Goal: Leave review/rating: Leave review/rating

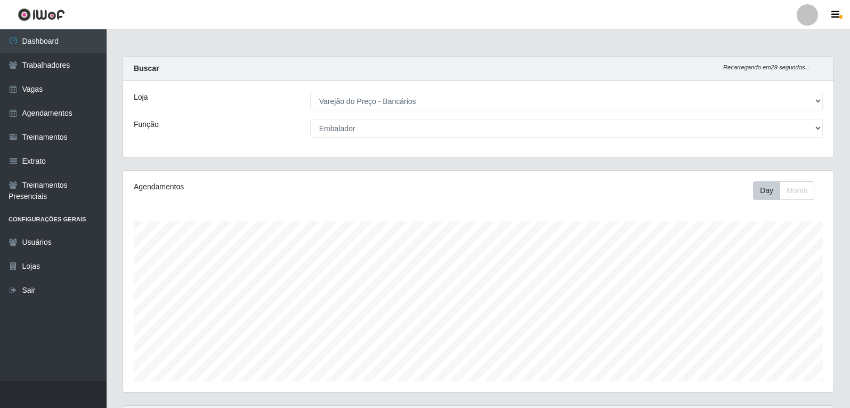
select select "157"
select select "1"
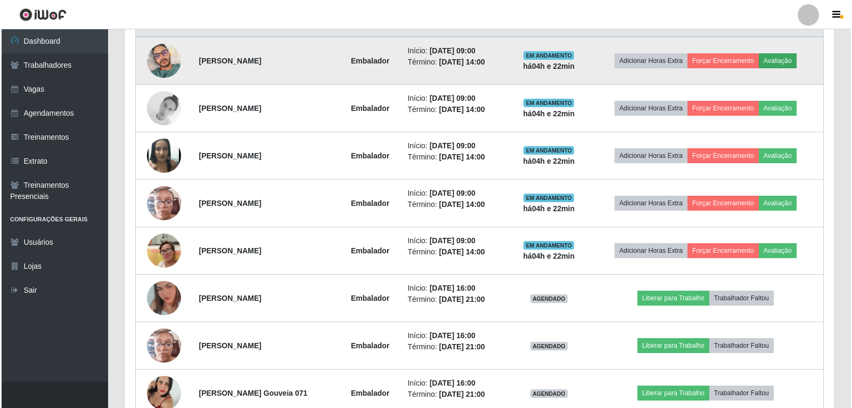
scroll to position [221, 710]
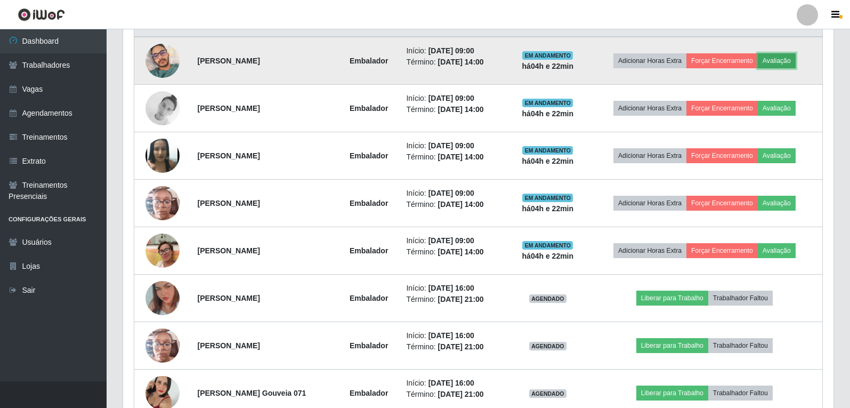
click at [786, 64] on button "Avaliação" at bounding box center [777, 60] width 38 height 15
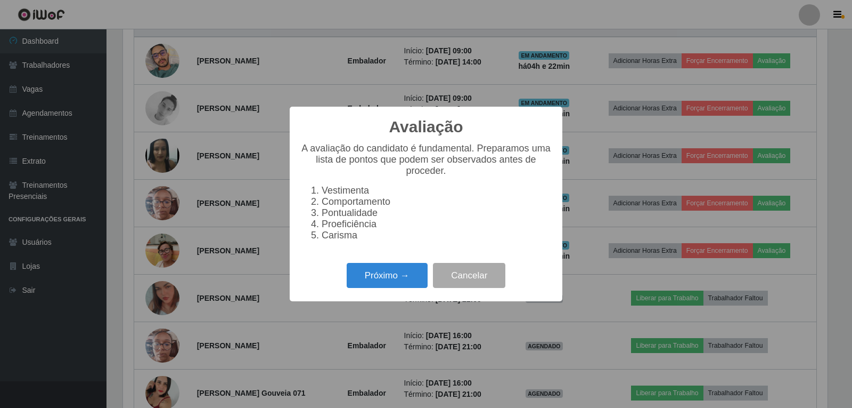
scroll to position [221, 705]
click at [414, 274] on button "Próximo →" at bounding box center [387, 275] width 81 height 25
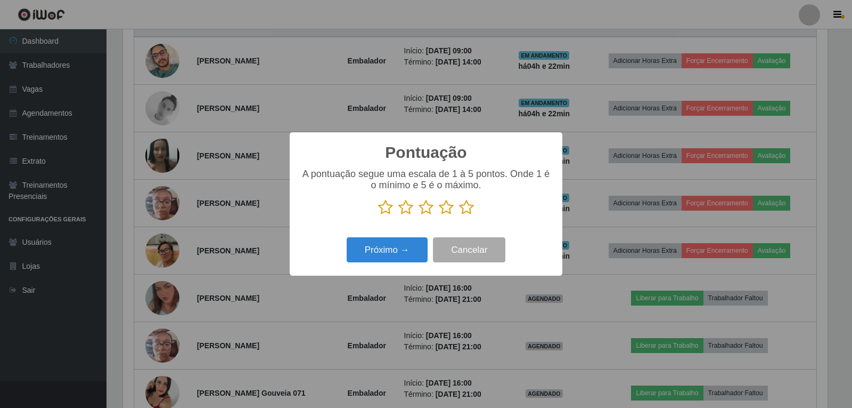
click at [464, 214] on icon at bounding box center [466, 207] width 15 height 16
click at [459, 215] on input "radio" at bounding box center [459, 215] width 0 height 0
click at [404, 245] on button "Próximo →" at bounding box center [387, 249] width 81 height 25
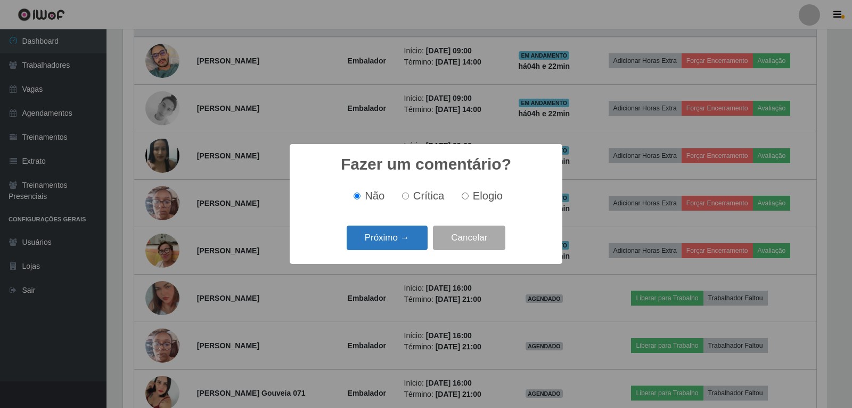
click at [409, 241] on button "Próximo →" at bounding box center [387, 237] width 81 height 25
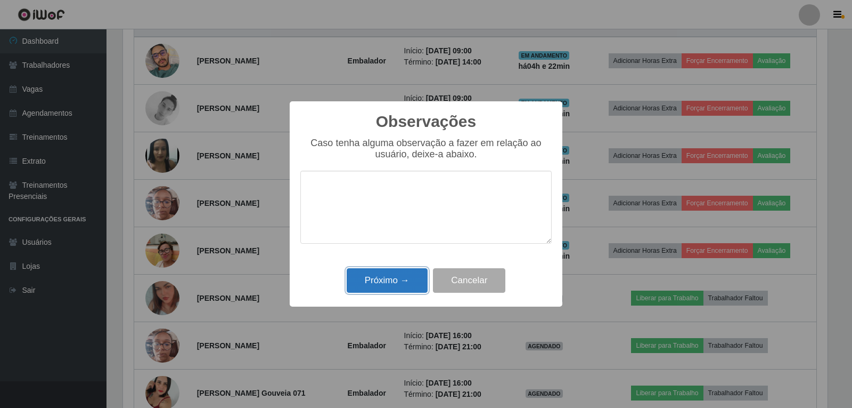
click at [396, 287] on button "Próximo →" at bounding box center [387, 280] width 81 height 25
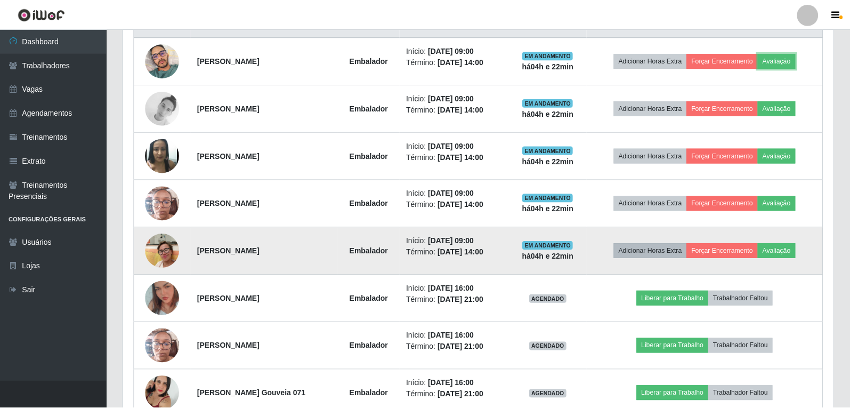
scroll to position [221, 710]
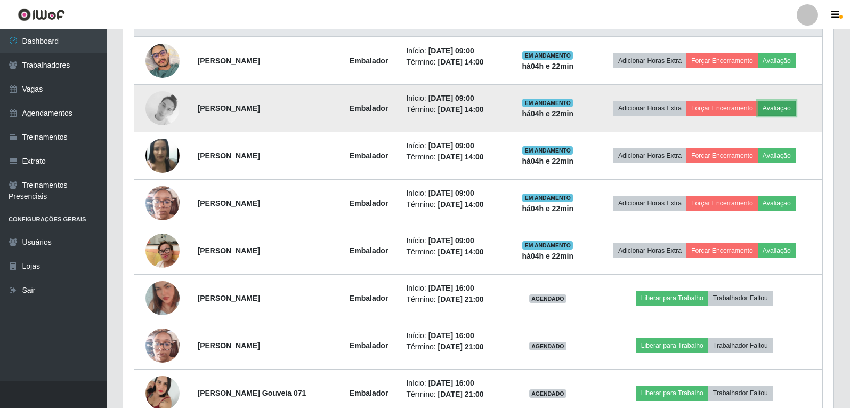
click at [795, 106] on button "Avaliação" at bounding box center [777, 108] width 38 height 15
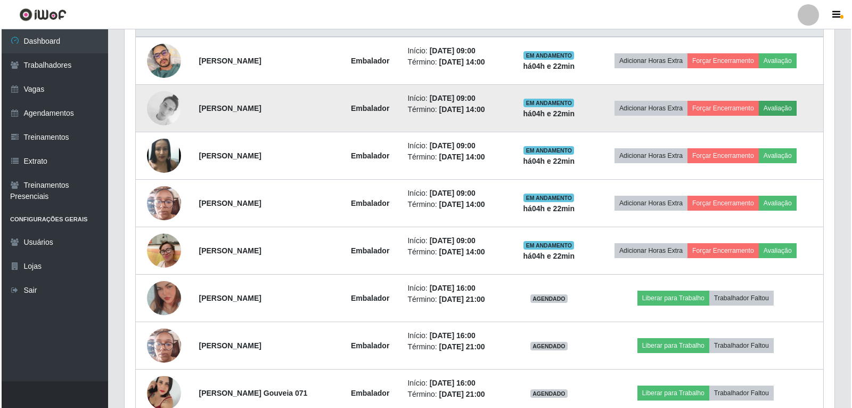
scroll to position [221, 705]
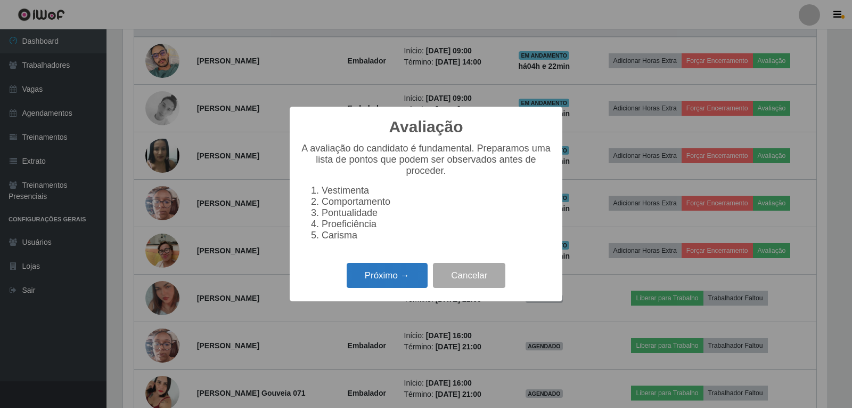
click at [377, 288] on button "Próximo →" at bounding box center [387, 275] width 81 height 25
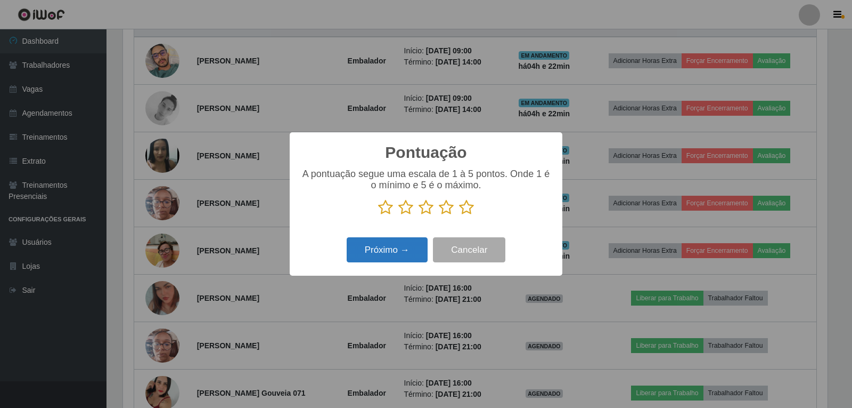
scroll to position [532532, 532048]
click at [472, 207] on icon at bounding box center [466, 207] width 15 height 16
click at [459, 215] on input "radio" at bounding box center [459, 215] width 0 height 0
click at [404, 240] on button "Próximo →" at bounding box center [387, 249] width 81 height 25
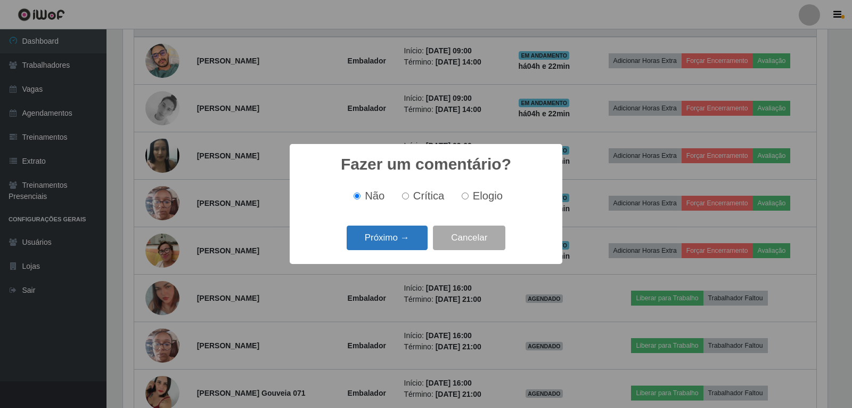
click at [402, 242] on button "Próximo →" at bounding box center [387, 237] width 81 height 25
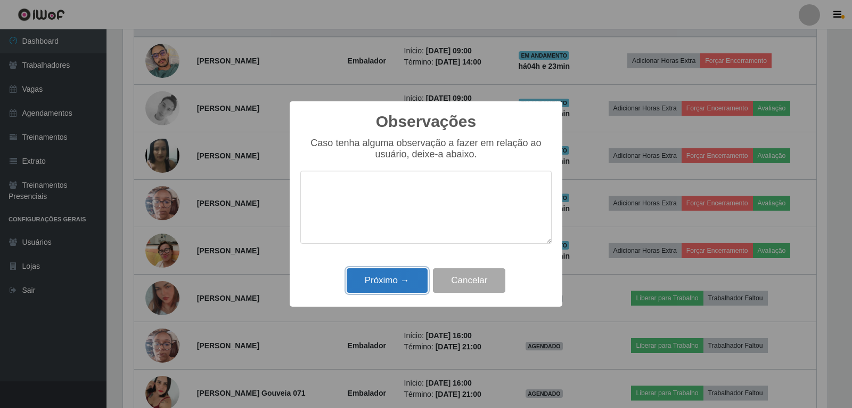
click at [396, 281] on button "Próximo →" at bounding box center [387, 280] width 81 height 25
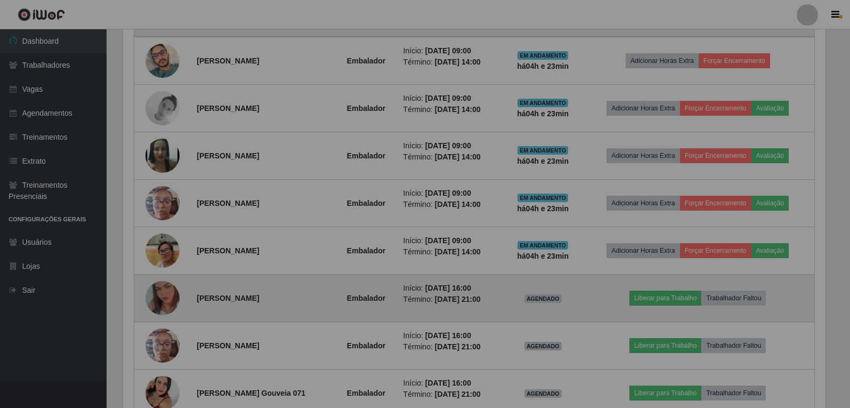
scroll to position [221, 710]
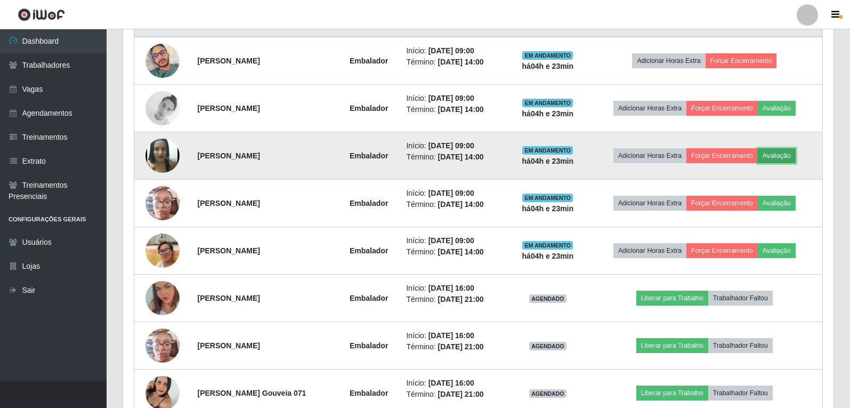
click at [788, 155] on button "Avaliação" at bounding box center [777, 155] width 38 height 15
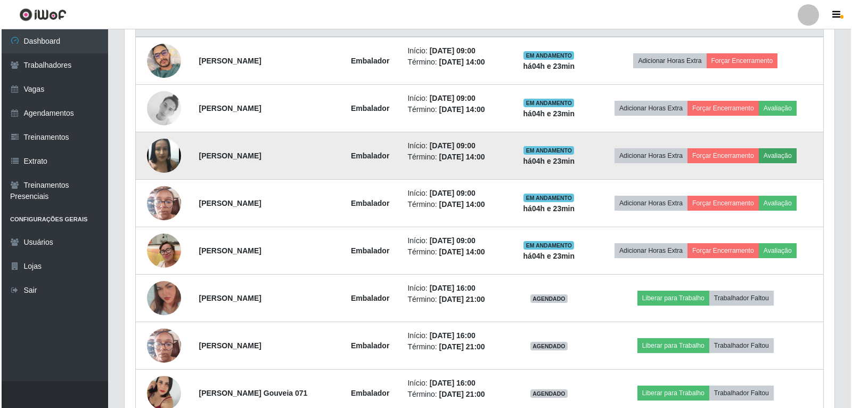
scroll to position [221, 705]
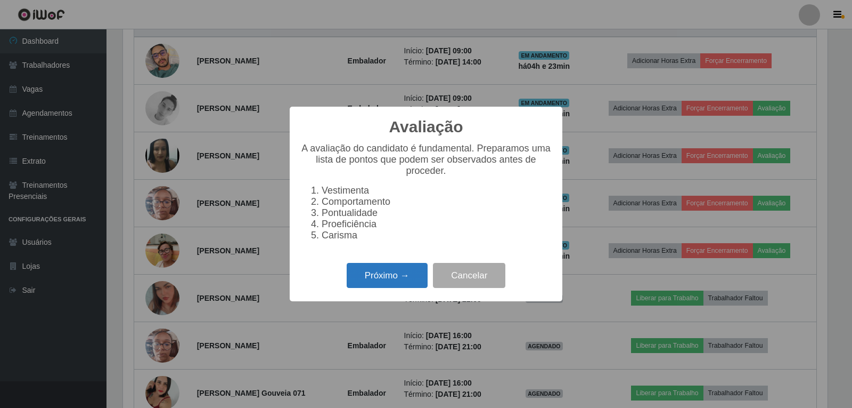
click at [378, 269] on button "Próximo →" at bounding box center [387, 275] width 81 height 25
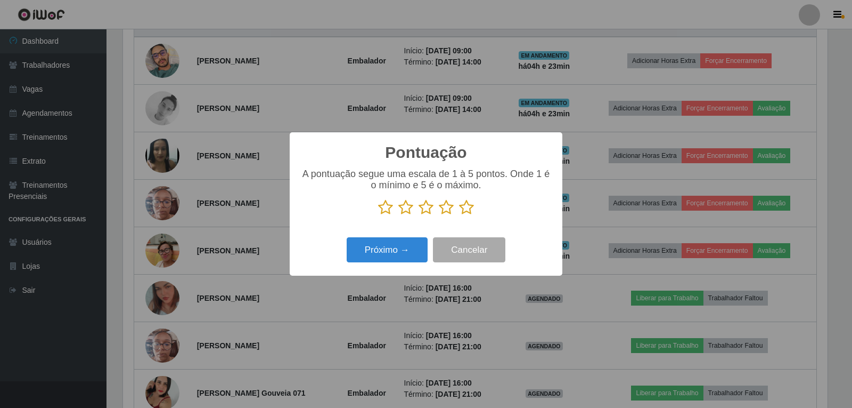
scroll to position [532532, 532048]
click at [466, 198] on div "A pontuação segue uma escala de 1 à 5 pontos. Onde 1 é o mínimo e 5 é o máximo." at bounding box center [425, 191] width 251 height 47
click at [471, 207] on icon at bounding box center [466, 207] width 15 height 16
click at [459, 215] on input "radio" at bounding box center [459, 215] width 0 height 0
click at [401, 253] on button "Próximo →" at bounding box center [387, 249] width 81 height 25
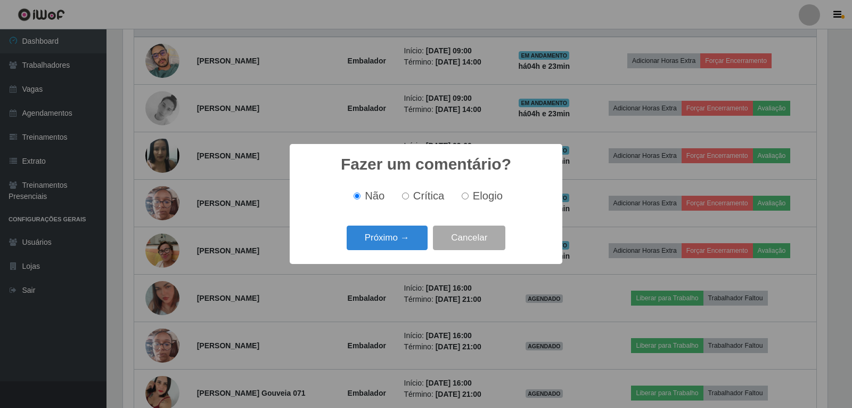
click at [408, 225] on div "Próximo → Cancelar" at bounding box center [425, 237] width 251 height 30
click at [404, 242] on button "Próximo →" at bounding box center [387, 237] width 81 height 25
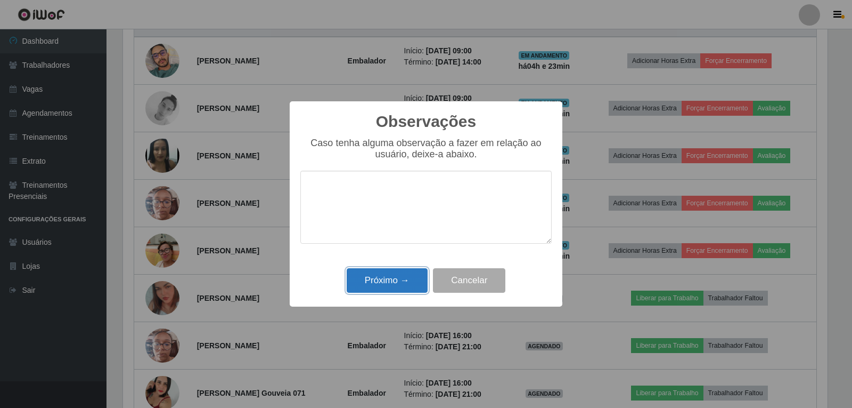
click at [404, 288] on button "Próximo →" at bounding box center [387, 280] width 81 height 25
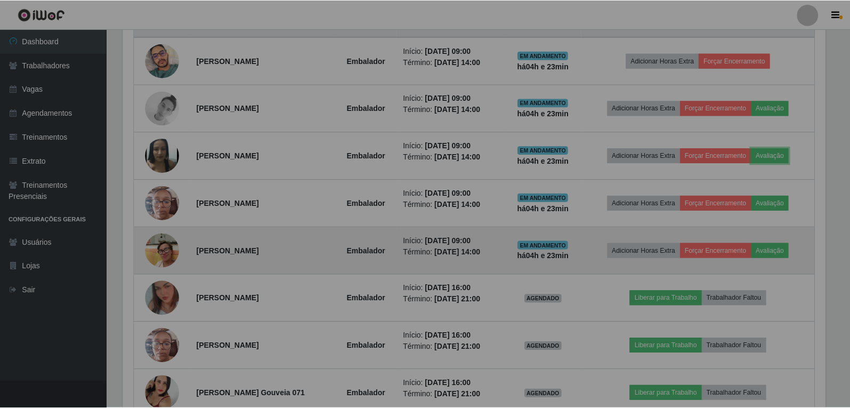
scroll to position [221, 710]
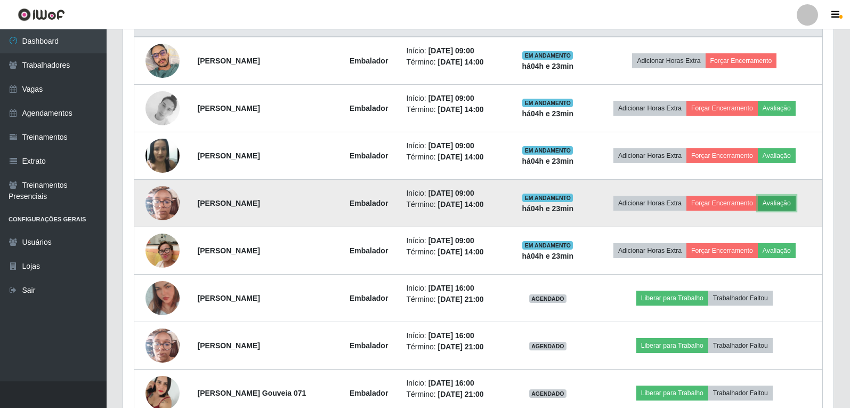
click at [786, 208] on button "Avaliação" at bounding box center [777, 203] width 38 height 15
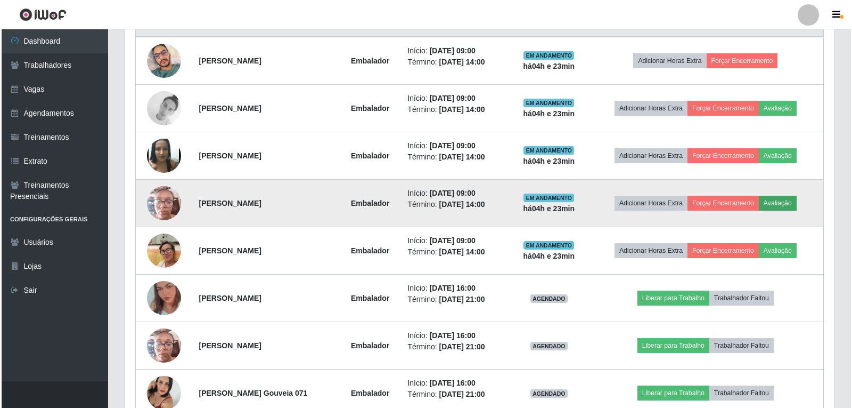
scroll to position [221, 705]
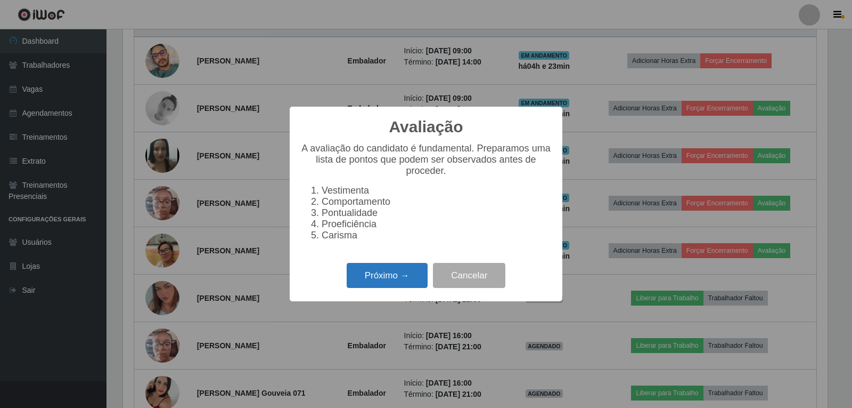
click at [410, 280] on button "Próximo →" at bounding box center [387, 275] width 81 height 25
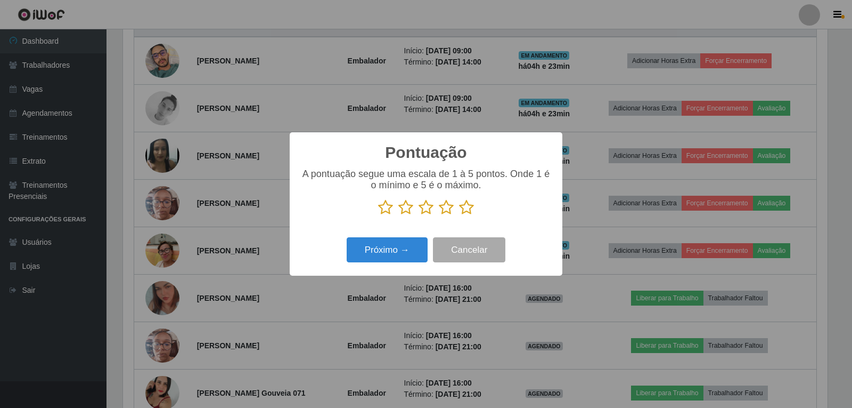
click at [464, 205] on icon at bounding box center [466, 207] width 15 height 16
click at [459, 215] on input "radio" at bounding box center [459, 215] width 0 height 0
click at [417, 245] on button "Próximo →" at bounding box center [387, 249] width 81 height 25
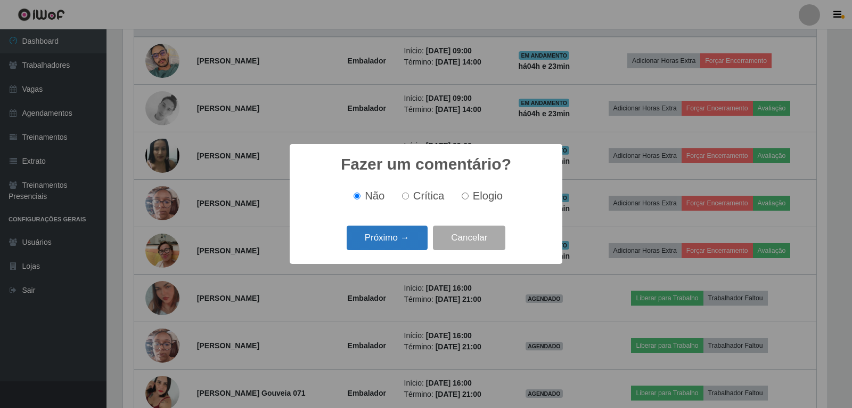
click at [413, 239] on button "Próximo →" at bounding box center [387, 237] width 81 height 25
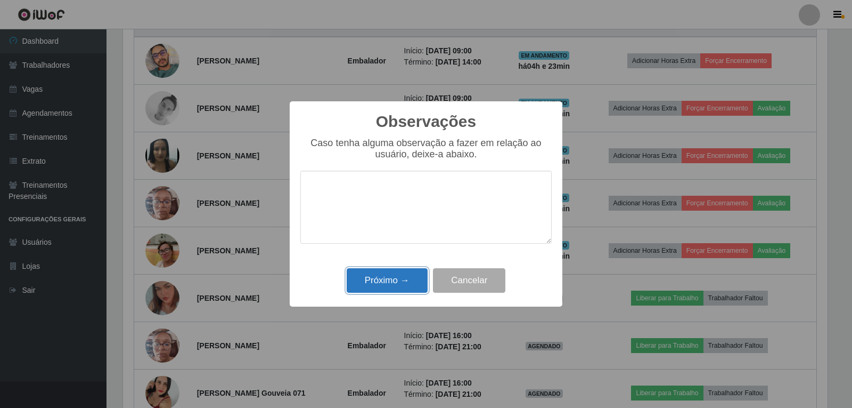
click at [404, 273] on button "Próximo →" at bounding box center [387, 280] width 81 height 25
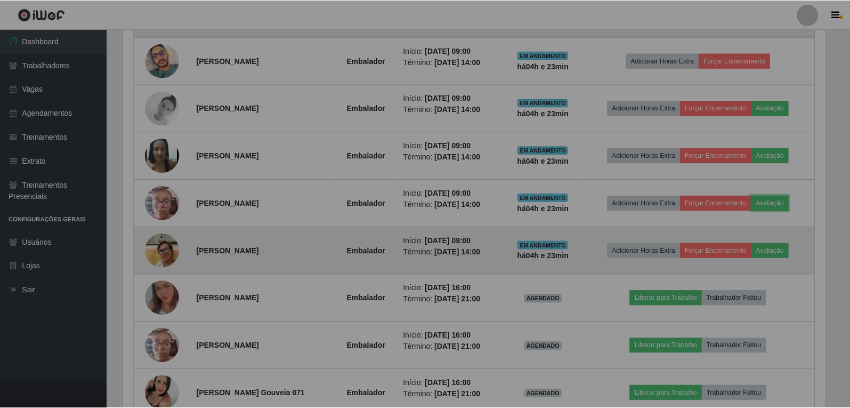
scroll to position [221, 710]
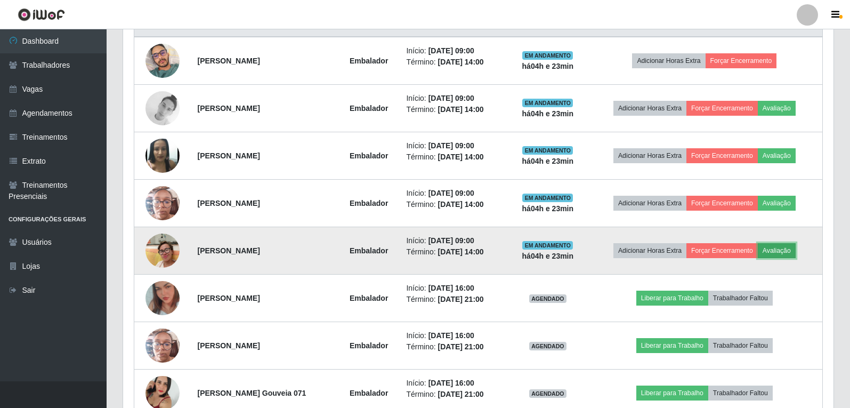
click at [785, 252] on button "Avaliação" at bounding box center [777, 250] width 38 height 15
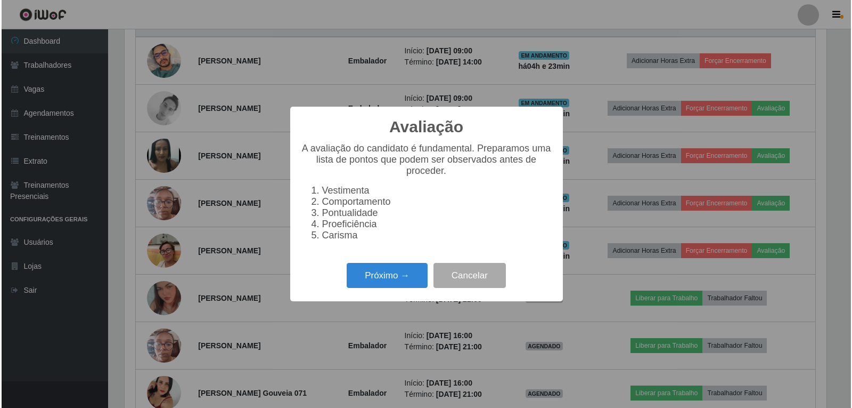
scroll to position [221, 705]
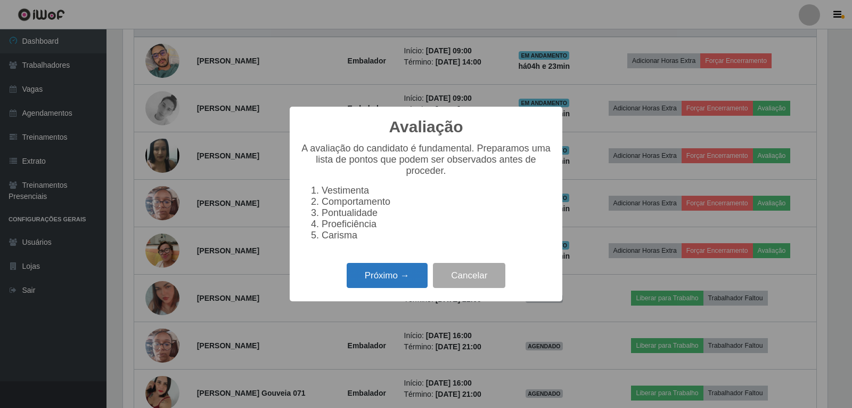
click at [394, 288] on button "Próximo →" at bounding box center [387, 275] width 81 height 25
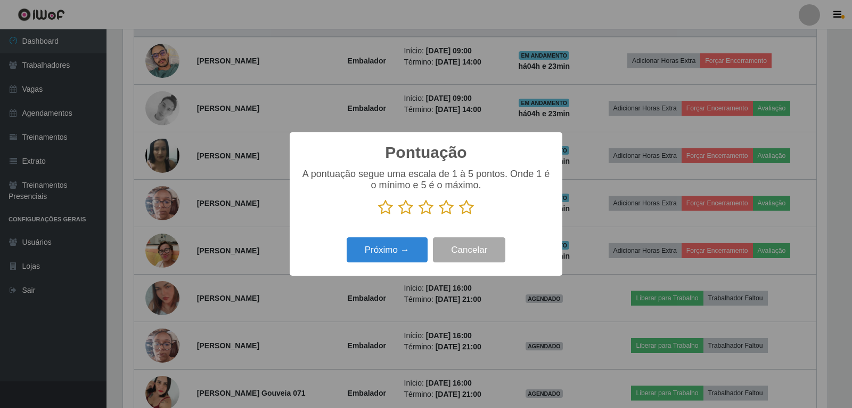
scroll to position [532532, 532048]
click at [468, 207] on icon at bounding box center [466, 207] width 15 height 16
click at [459, 215] on input "radio" at bounding box center [459, 215] width 0 height 0
click at [416, 250] on button "Próximo →" at bounding box center [387, 249] width 81 height 25
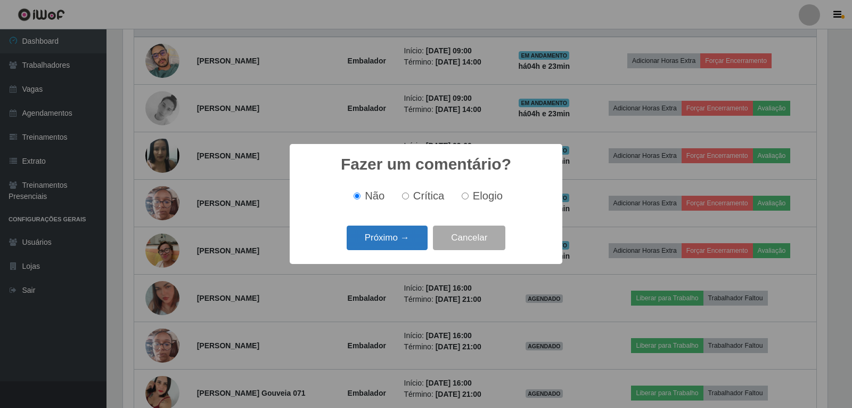
click at [418, 246] on button "Próximo →" at bounding box center [387, 237] width 81 height 25
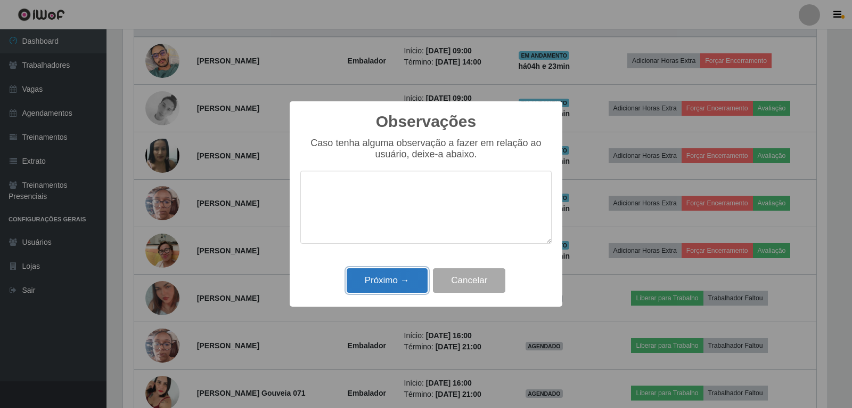
click at [397, 271] on button "Próximo →" at bounding box center [387, 280] width 81 height 25
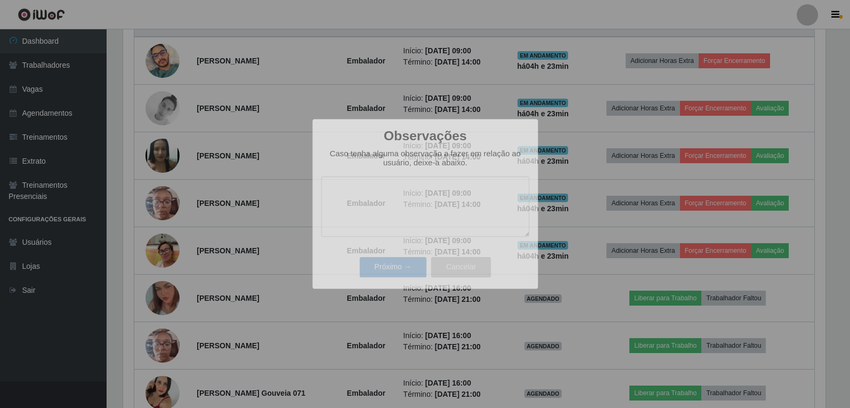
scroll to position [0, 0]
